Goal: Navigation & Orientation: Find specific page/section

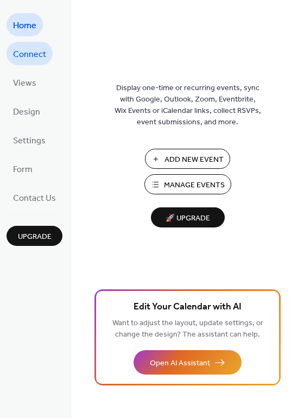
click at [29, 59] on span "Connect" at bounding box center [29, 54] width 33 height 17
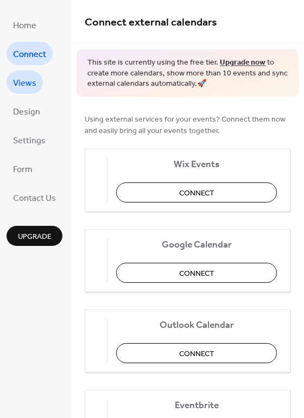
click at [33, 84] on span "Views" at bounding box center [24, 83] width 23 height 17
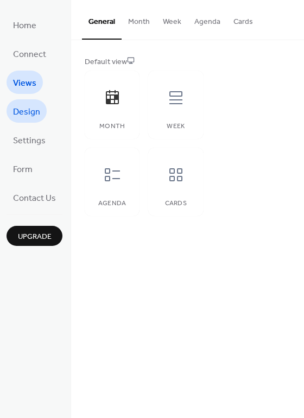
click at [35, 110] on span "Design" at bounding box center [26, 112] width 27 height 17
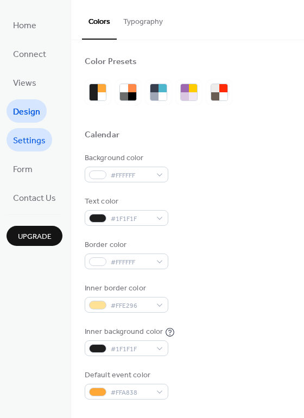
click at [37, 136] on span "Settings" at bounding box center [29, 140] width 33 height 17
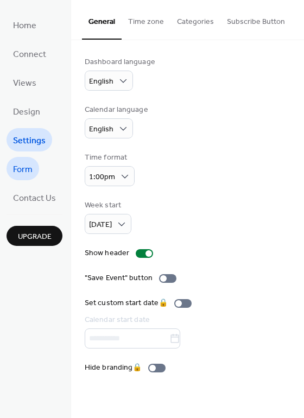
click at [30, 170] on span "Form" at bounding box center [23, 169] width 20 height 17
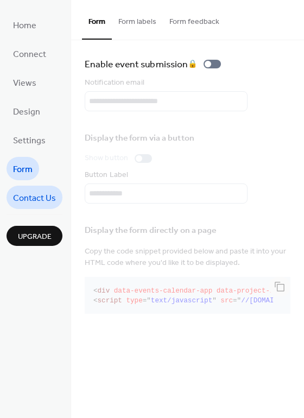
click at [36, 200] on span "Contact Us" at bounding box center [34, 198] width 43 height 17
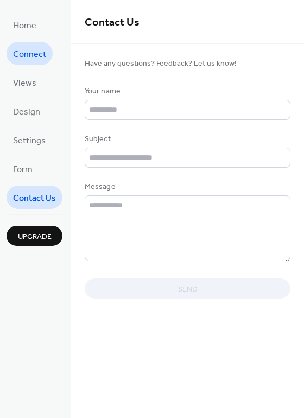
click at [18, 61] on span "Connect" at bounding box center [29, 54] width 33 height 17
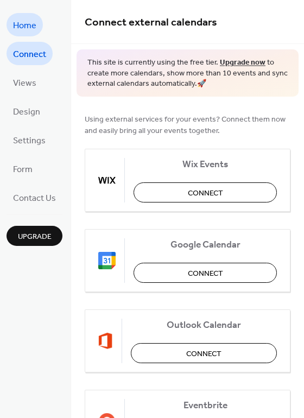
click at [13, 31] on span "Home" at bounding box center [24, 25] width 23 height 17
